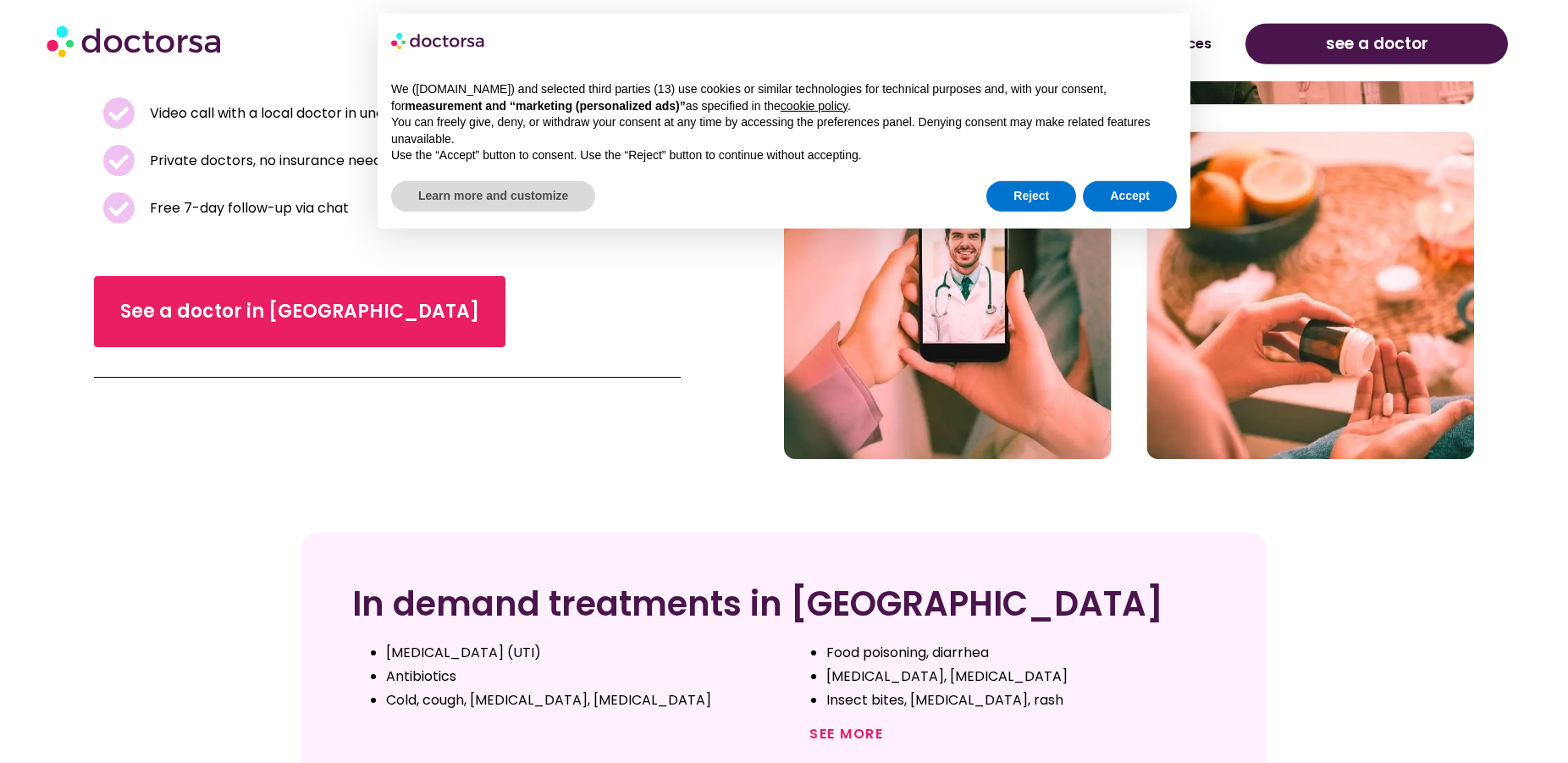
scroll to position [432, 0]
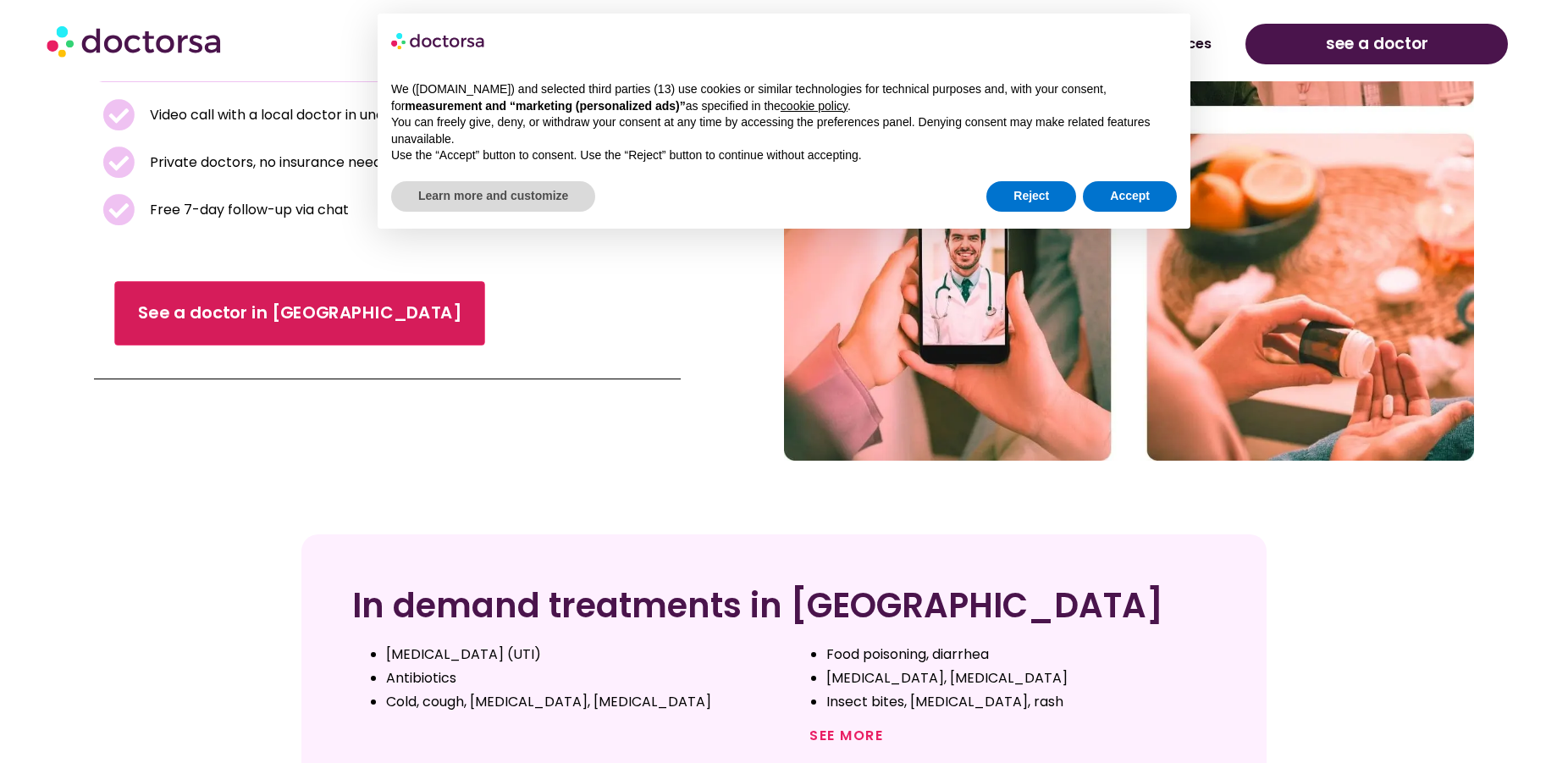
click at [277, 312] on span "See a doctor in [GEOGRAPHIC_DATA]" at bounding box center [299, 314] width 323 height 25
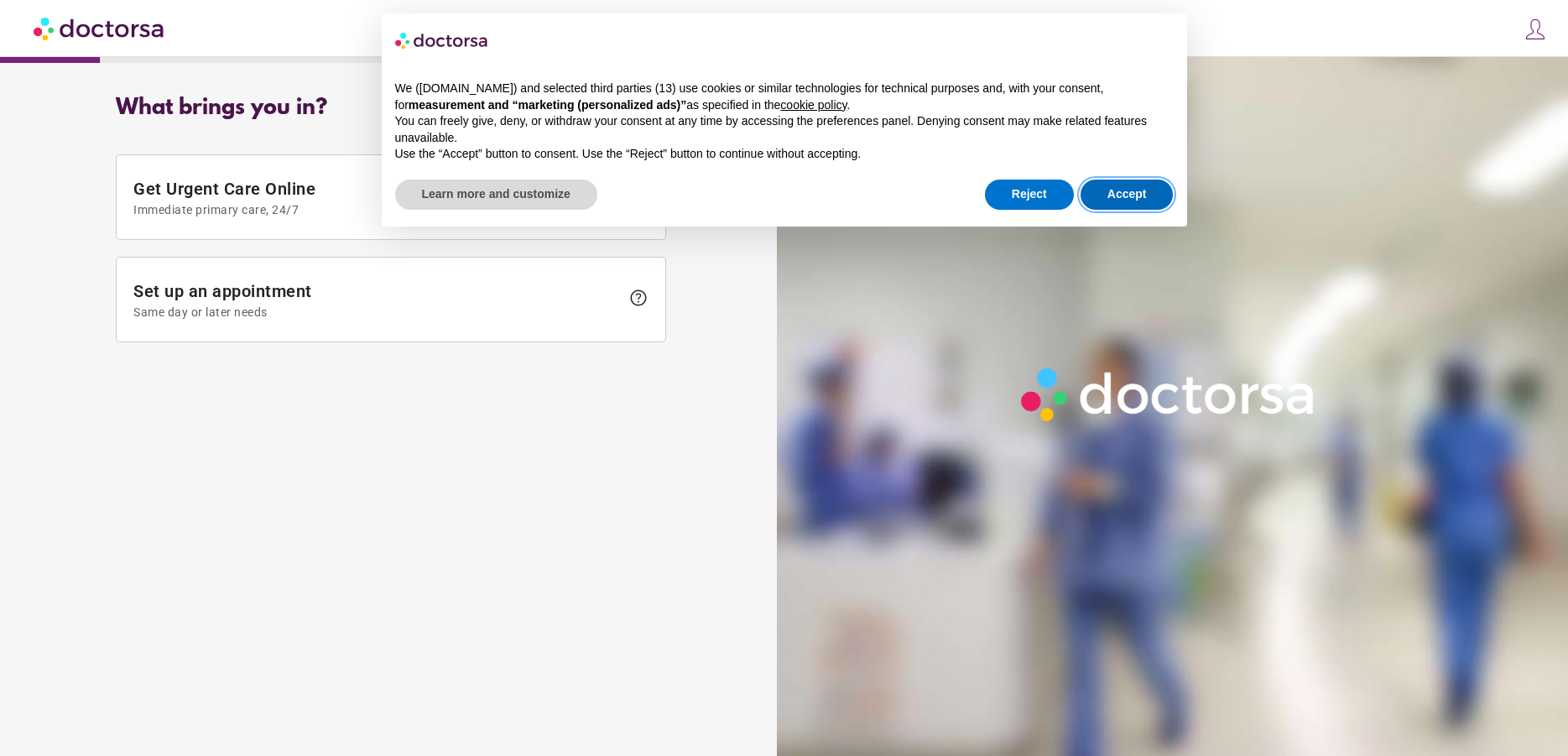
click at [1148, 192] on button "Accept" at bounding box center [1127, 194] width 93 height 31
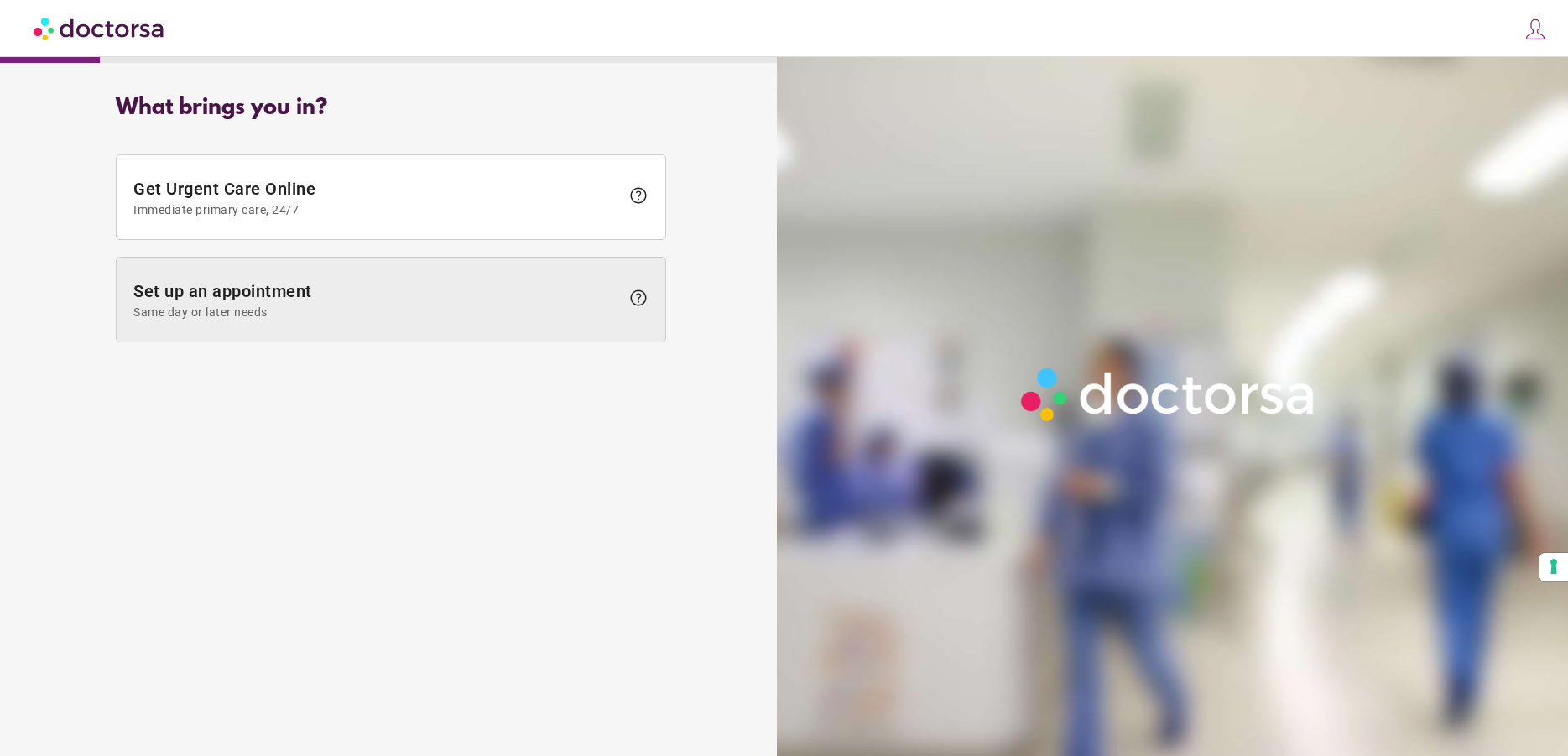
click at [372, 311] on span "Same day or later needs" at bounding box center [377, 312] width 486 height 13
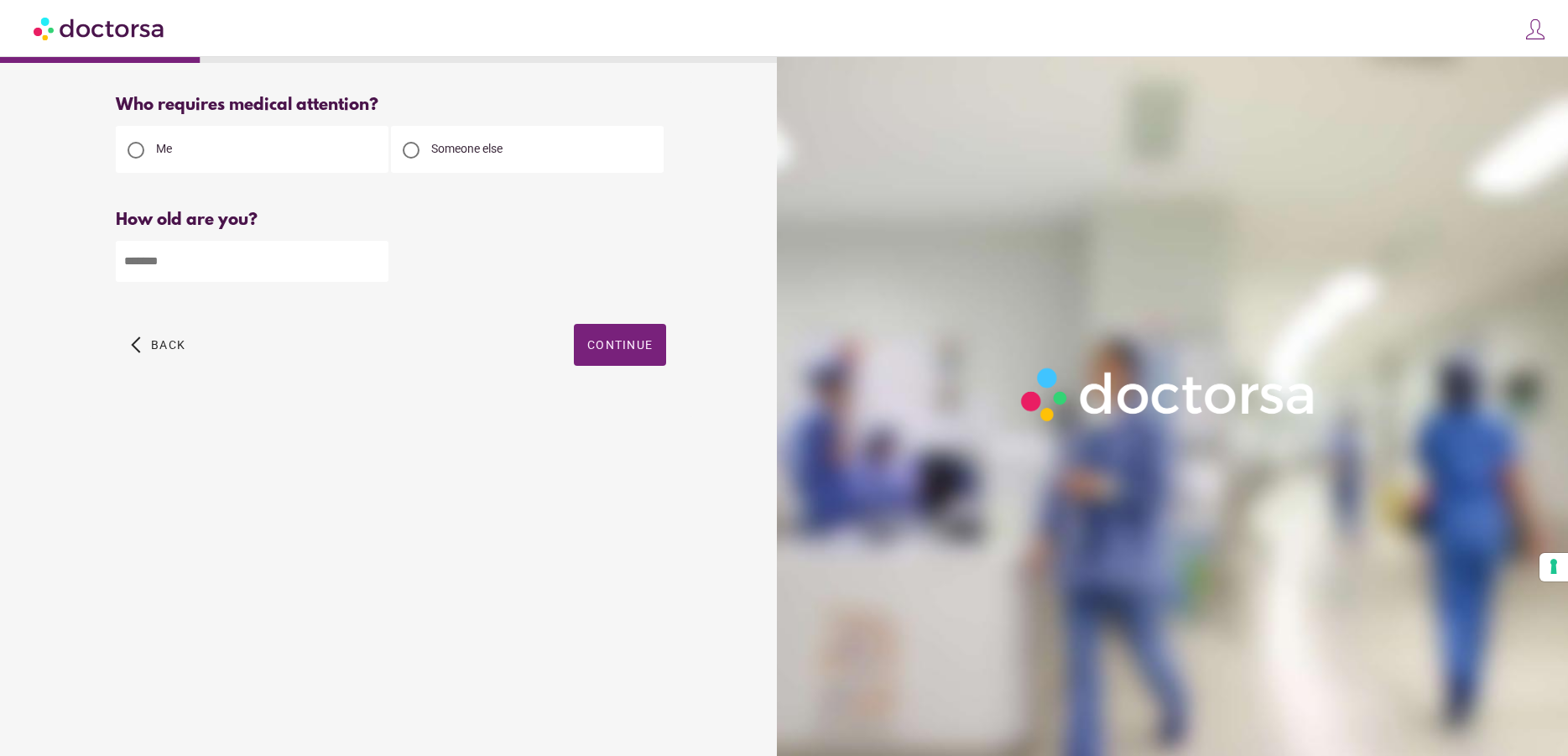
drag, startPoint x: 283, startPoint y: 269, endPoint x: 133, endPoint y: 261, distance: 150.2
click at [133, 261] on input "number" at bounding box center [252, 260] width 273 height 41
click at [373, 259] on input "*" at bounding box center [252, 260] width 273 height 41
drag, startPoint x: 290, startPoint y: 271, endPoint x: 247, endPoint y: 269, distance: 43.0
click at [247, 269] on input "*" at bounding box center [252, 260] width 273 height 41
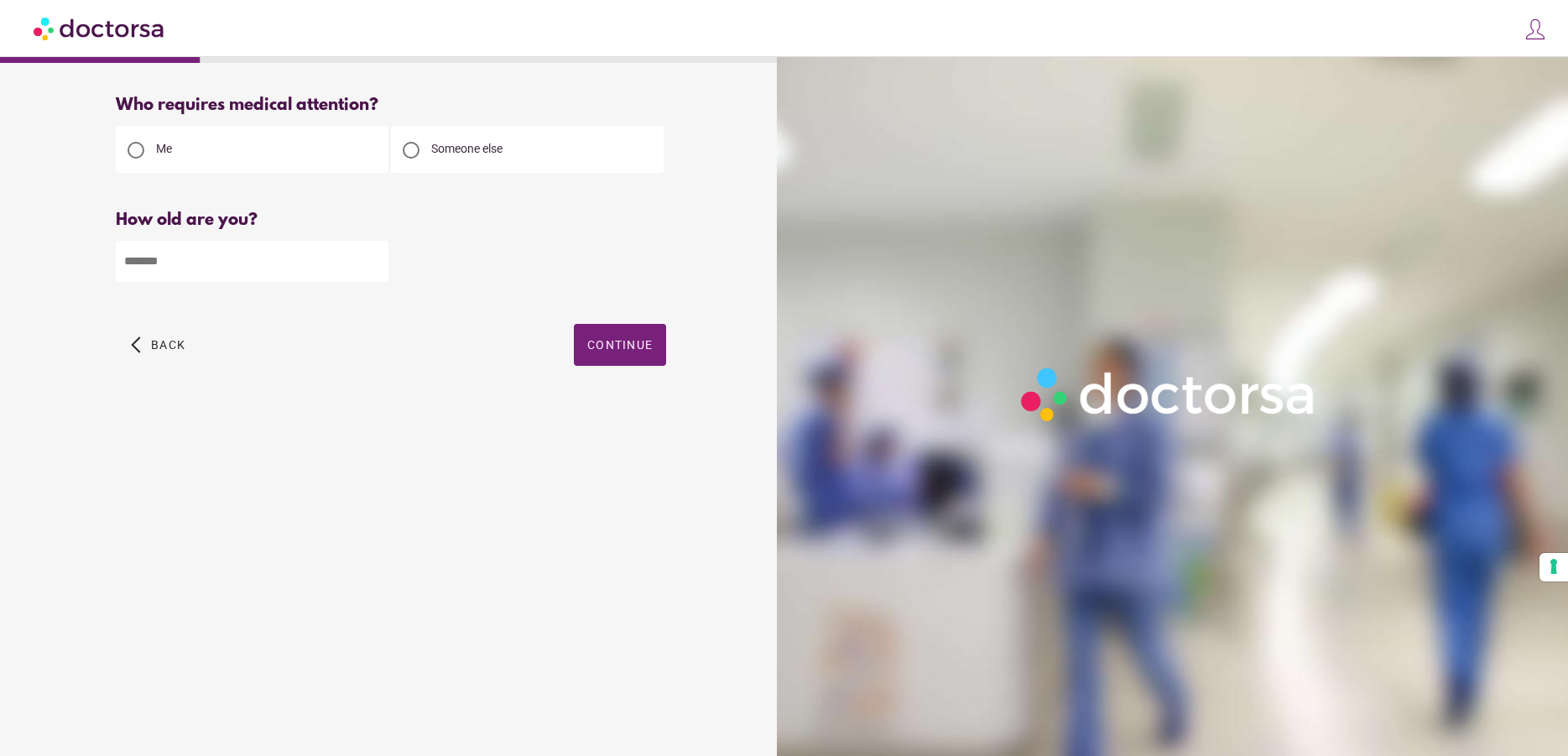
drag, startPoint x: 128, startPoint y: 259, endPoint x: 94, endPoint y: 255, distance: 34.2
click at [115, 255] on input "*" at bounding box center [252, 260] width 273 height 41
type input "**"
click at [393, 405] on div "Who requires medical attention? Me Someone else ** Back" at bounding box center [390, 249] width 604 height 335
click at [625, 352] on span "Continue" at bounding box center [620, 345] width 66 height 13
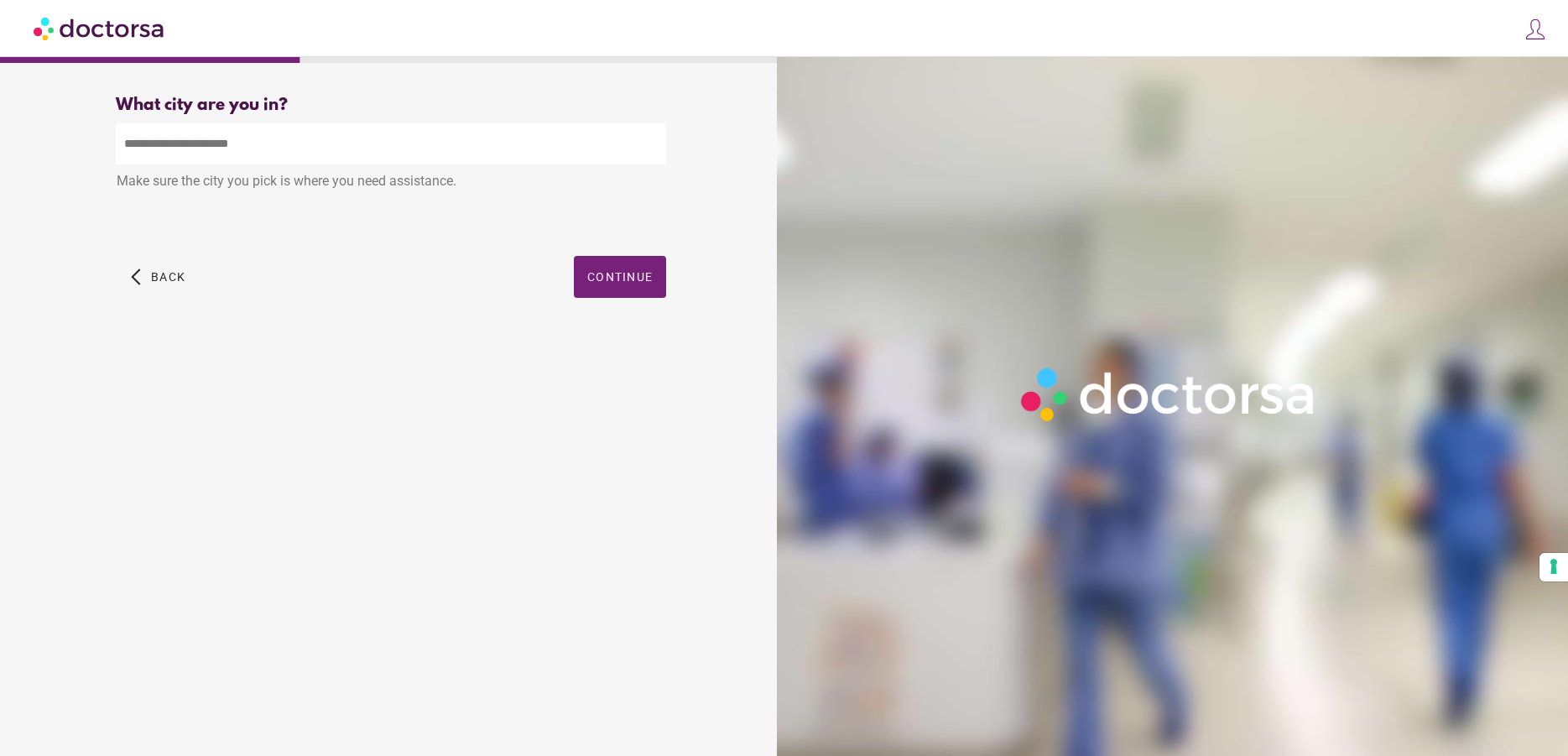
click at [297, 152] on input "text" at bounding box center [390, 143] width 550 height 41
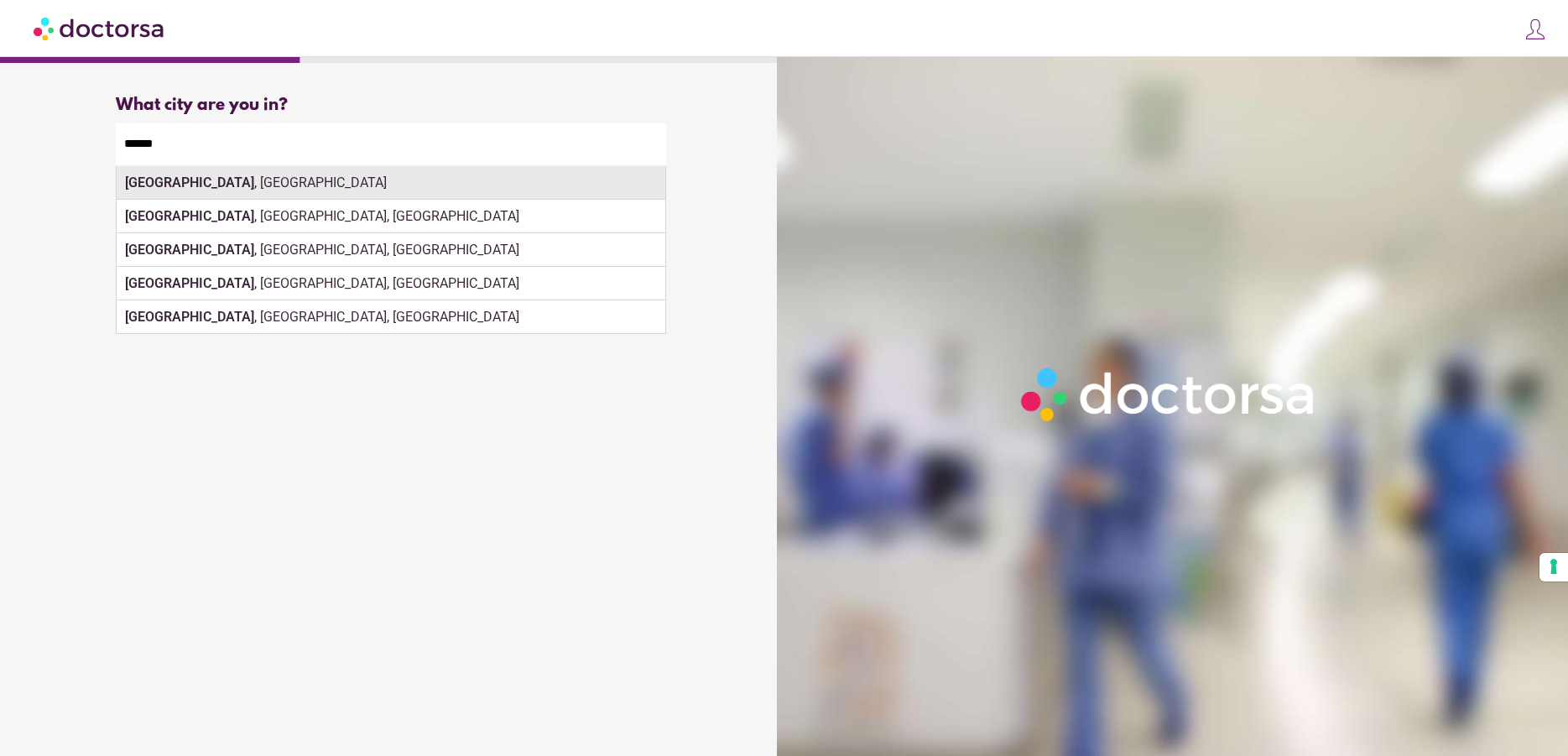
click at [237, 179] on div "Vienna , Austria" at bounding box center [390, 182] width 548 height 33
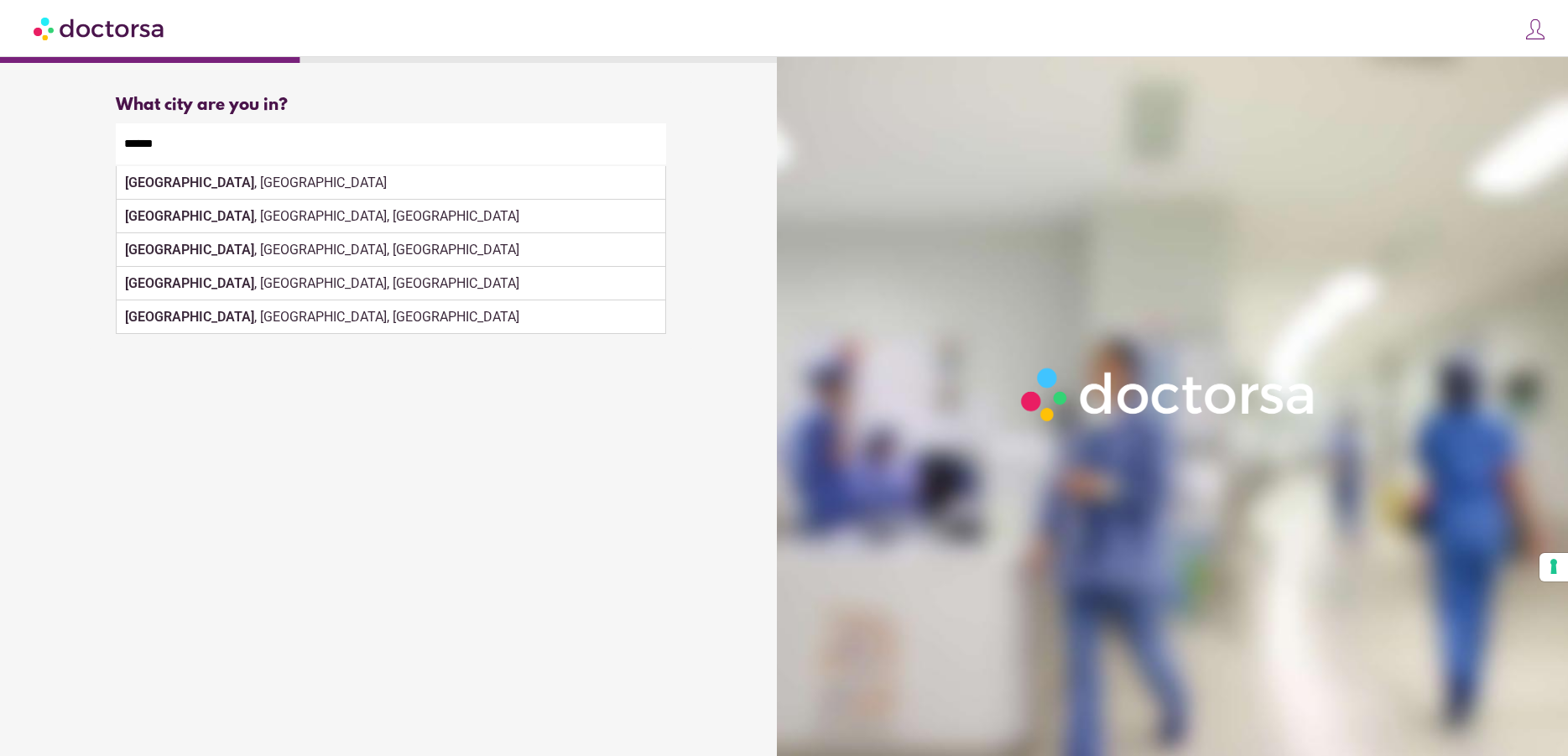
type input "**********"
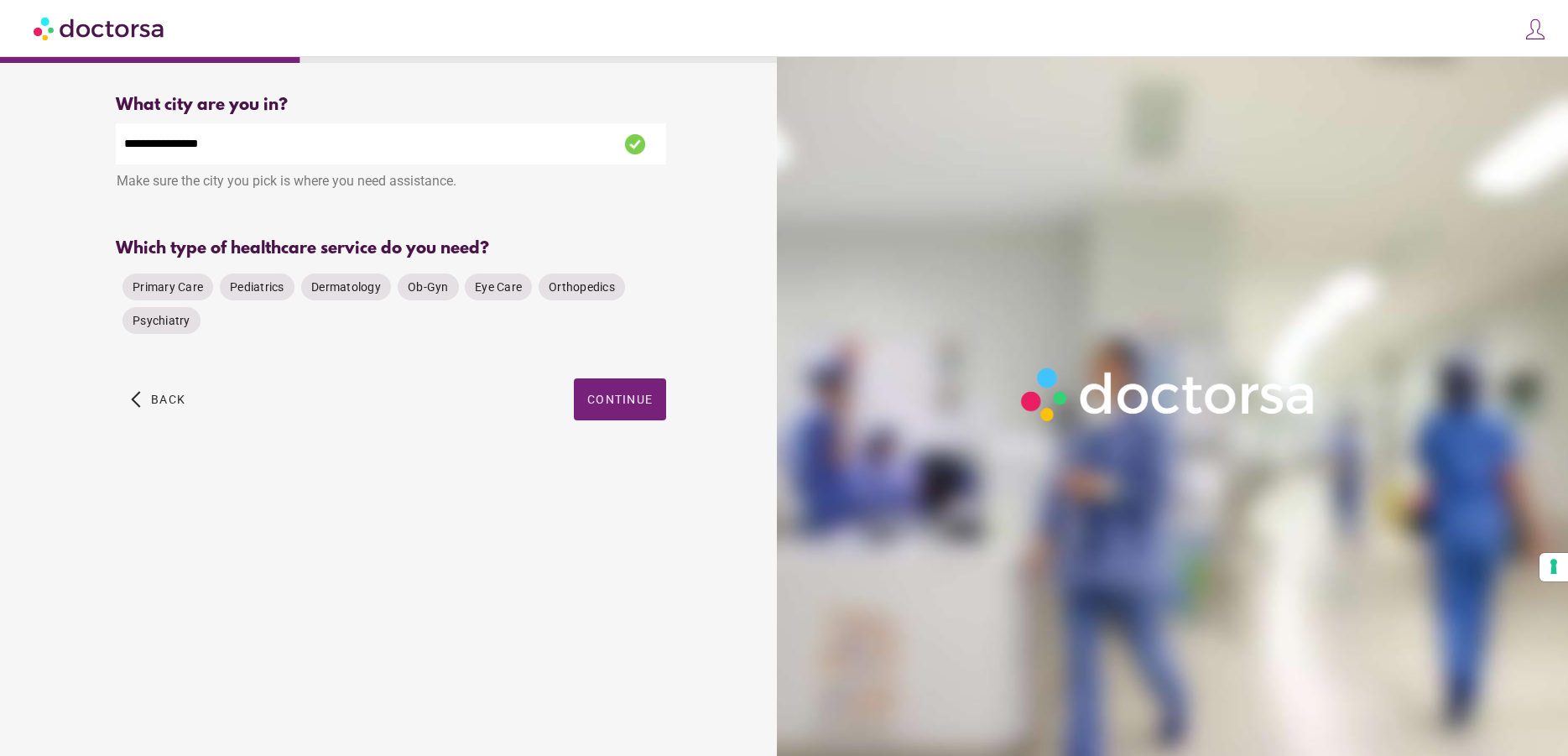
click at [631, 278] on div "Primary Care Pediatrics Dermatology Ob-Gyn Eye Care Orthopedics Psychiatry" at bounding box center [390, 303] width 550 height 73
drag, startPoint x: 175, startPoint y: 290, endPoint x: 444, endPoint y: 306, distance: 269.5
click at [176, 290] on span "Primary Care" at bounding box center [168, 287] width 71 height 13
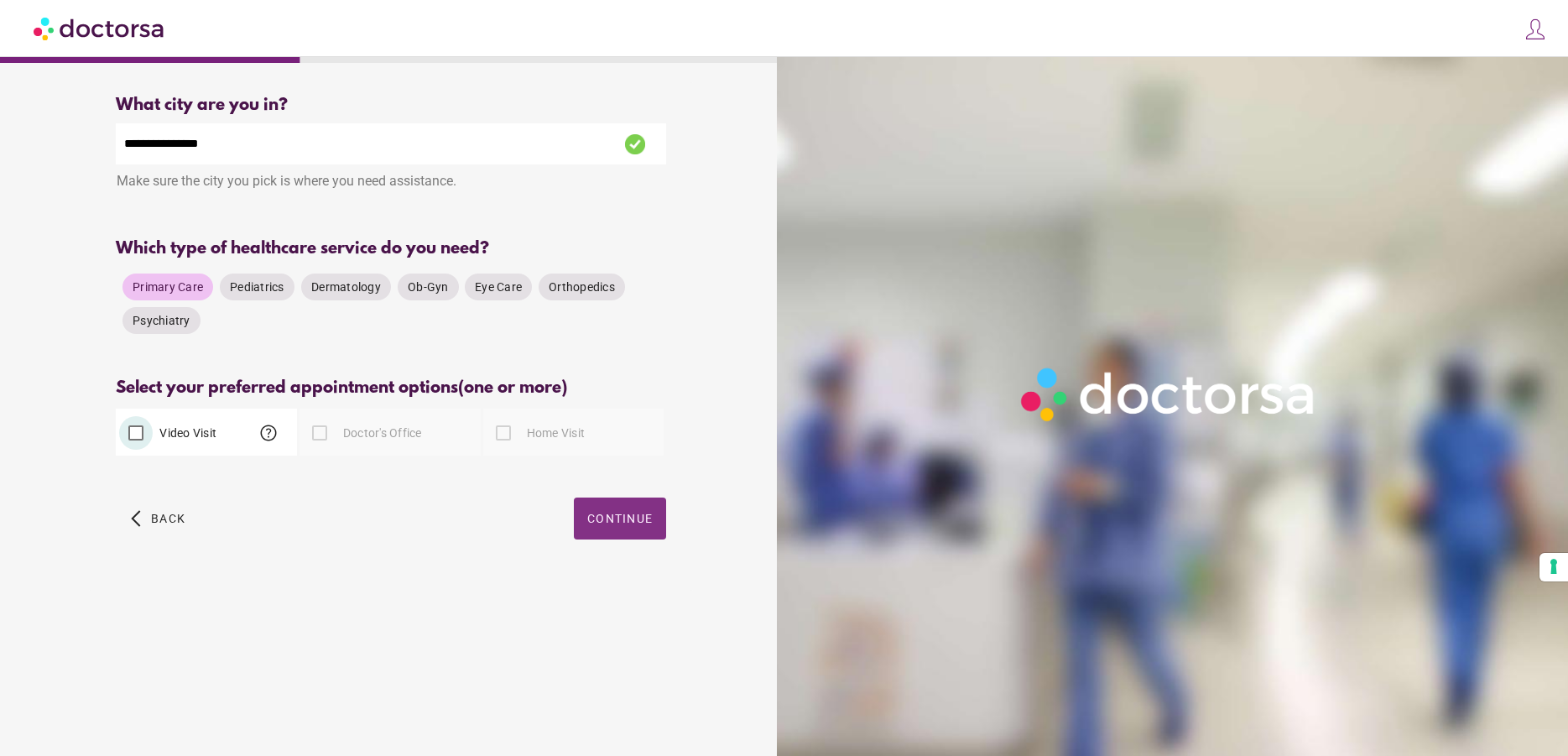
click at [632, 531] on span "button" at bounding box center [620, 519] width 93 height 42
